Goal: Information Seeking & Learning: Learn about a topic

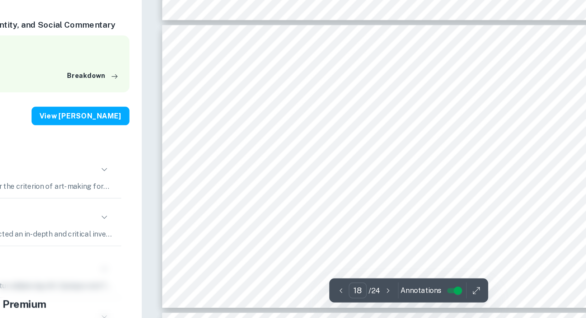
scroll to position [3573, 0]
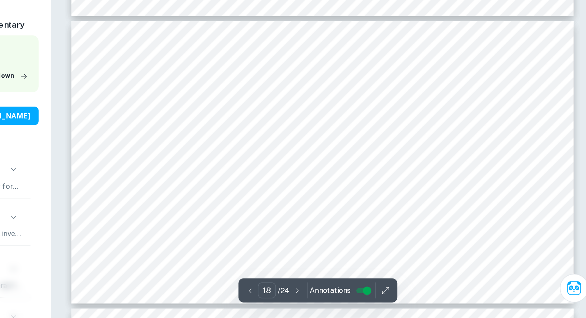
type input "19"
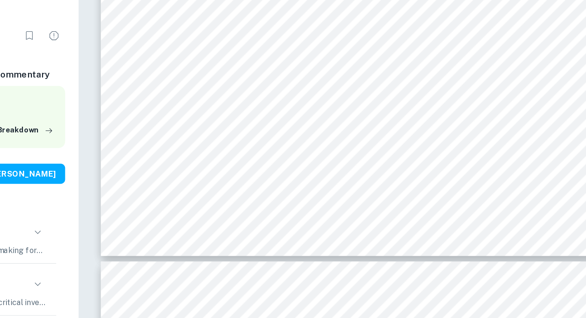
scroll to position [3851, 0]
